Goal: Transaction & Acquisition: Purchase product/service

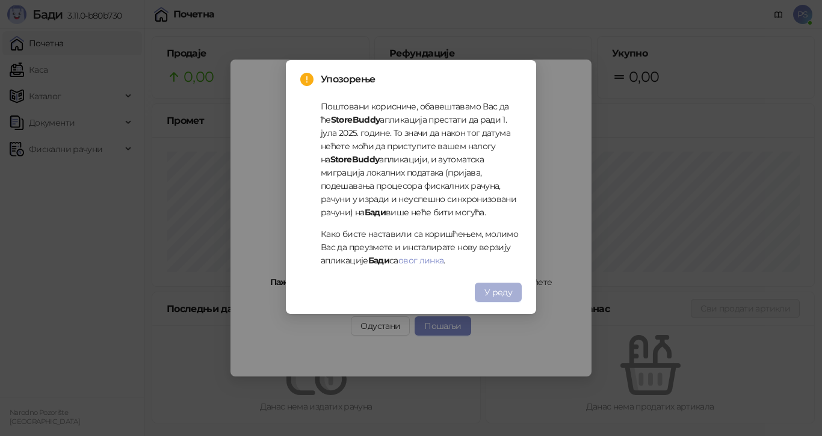
click at [503, 293] on span "У реду" at bounding box center [499, 292] width 28 height 11
click at [504, 297] on span "У реду" at bounding box center [499, 292] width 28 height 11
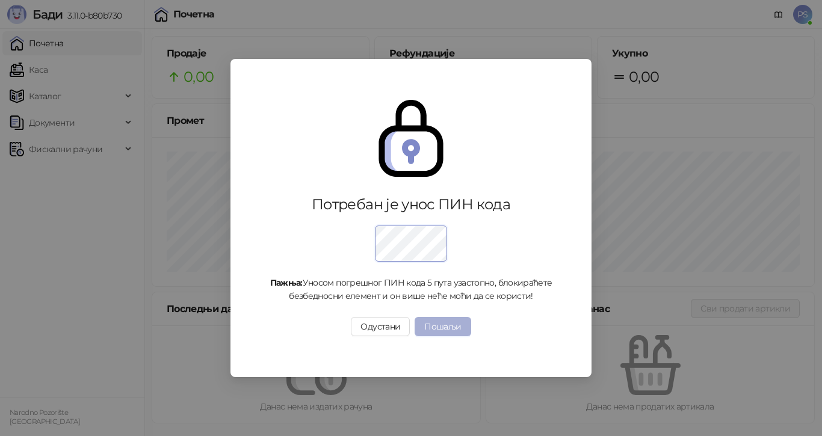
click at [448, 330] on button "Пошаљи" at bounding box center [443, 326] width 56 height 19
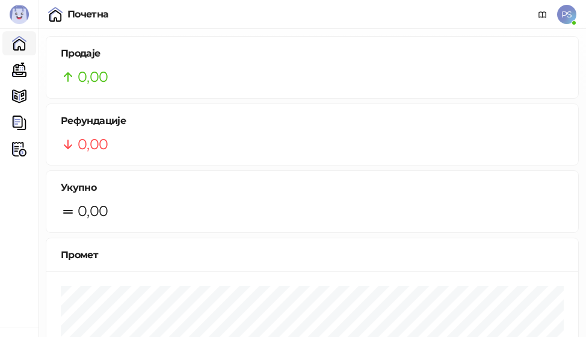
click at [559, 16] on span "PS" at bounding box center [566, 14] width 19 height 19
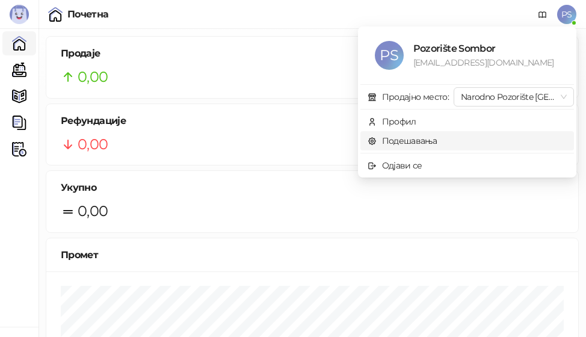
click at [421, 141] on link "Подешавања" at bounding box center [403, 140] width 70 height 11
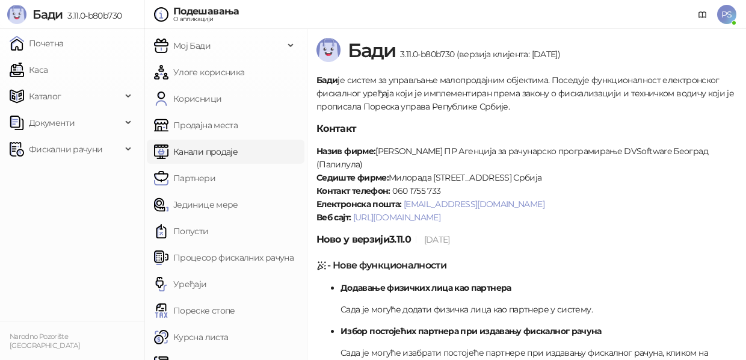
scroll to position [69, 0]
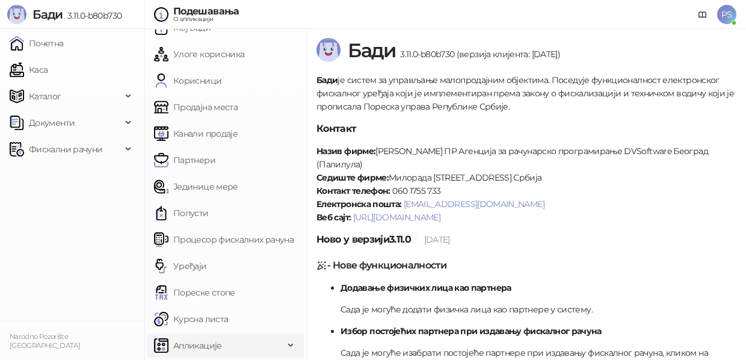
click at [228, 344] on span "Апликације" at bounding box center [219, 345] width 130 height 24
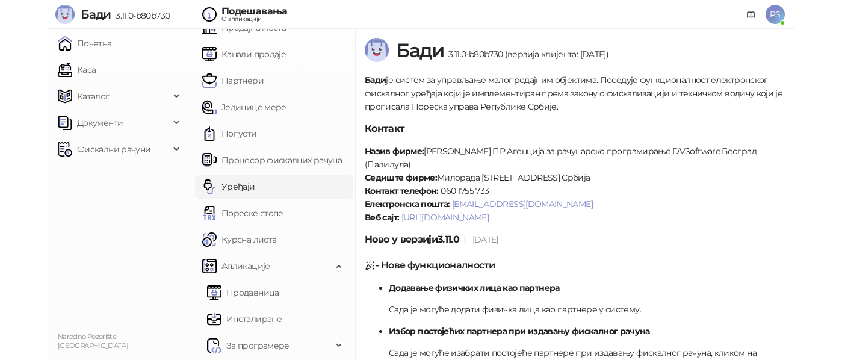
scroll to position [0, 0]
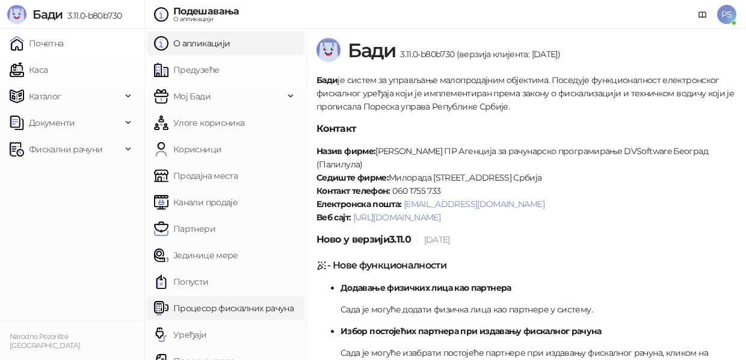
click at [237, 311] on link "Процесор фискалних рачуна" at bounding box center [224, 308] width 140 height 24
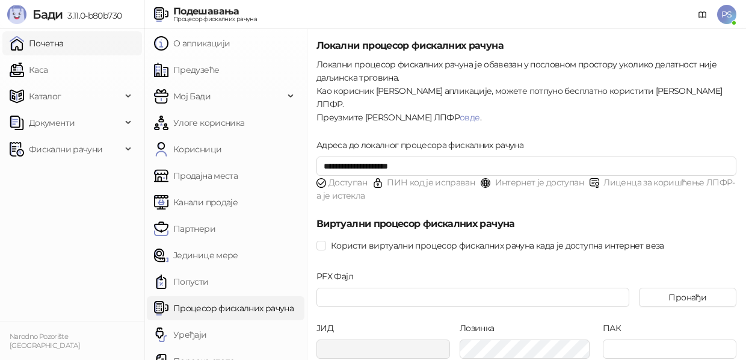
click at [52, 48] on link "Почетна" at bounding box center [37, 43] width 54 height 24
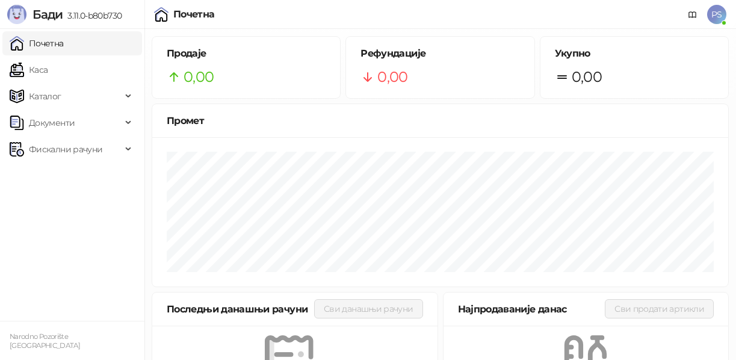
click at [64, 47] on link "Почетна" at bounding box center [37, 43] width 54 height 24
click at [48, 73] on link "Каса" at bounding box center [29, 70] width 38 height 24
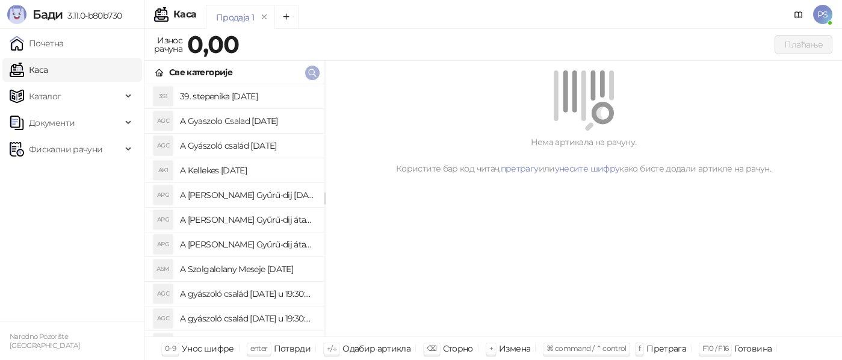
click at [309, 72] on icon "button" at bounding box center [312, 72] width 7 height 7
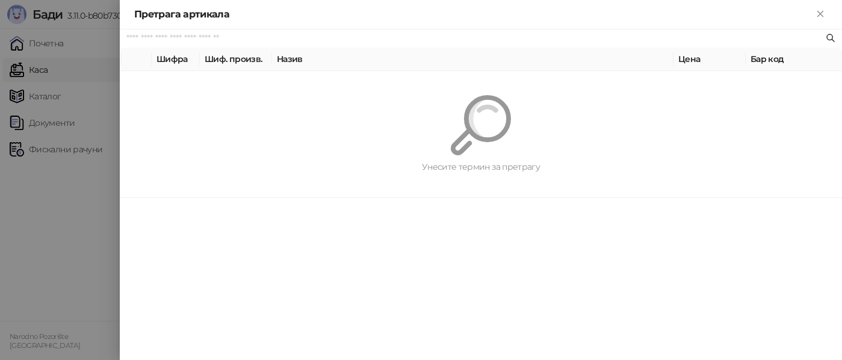
click at [212, 45] on span at bounding box center [481, 38] width 722 height 18
click at [217, 37] on input "text" at bounding box center [474, 38] width 697 height 13
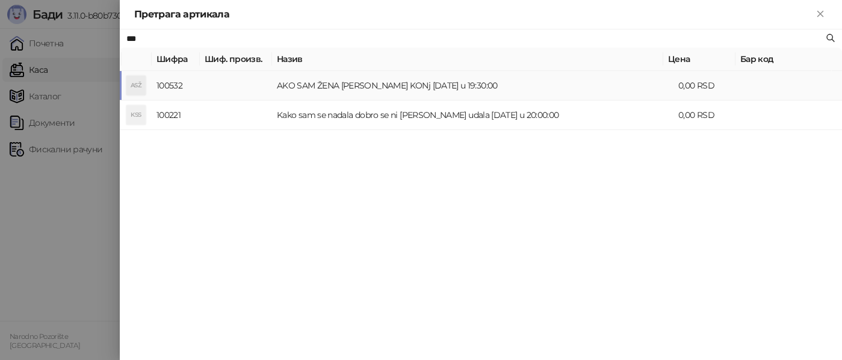
type input "***"
click at [355, 87] on td "AKO SAM ŽENA NISAM KONj 19 09 2025 u 19:30:00" at bounding box center [472, 85] width 401 height 29
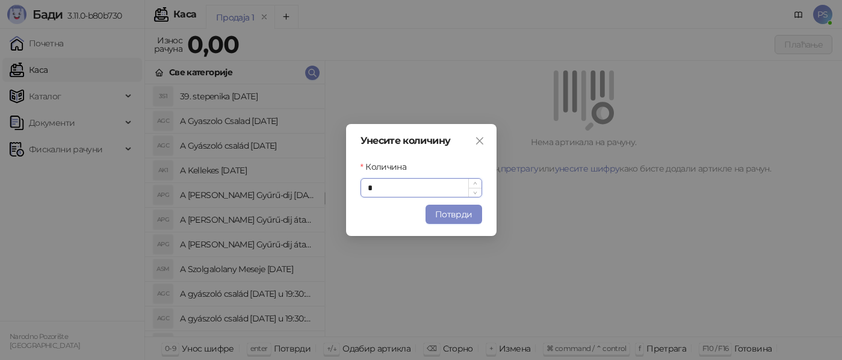
click at [452, 185] on input "*" at bounding box center [421, 188] width 120 height 18
click at [479, 143] on icon "close" at bounding box center [480, 141] width 10 height 10
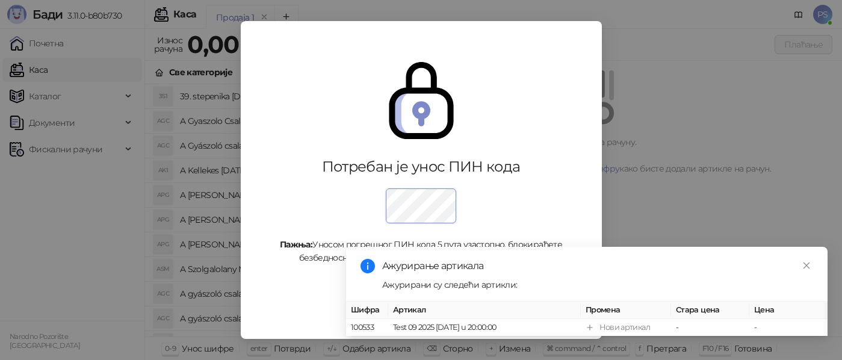
click at [312, 181] on div at bounding box center [421, 202] width 294 height 43
